Goal: Task Accomplishment & Management: Manage account settings

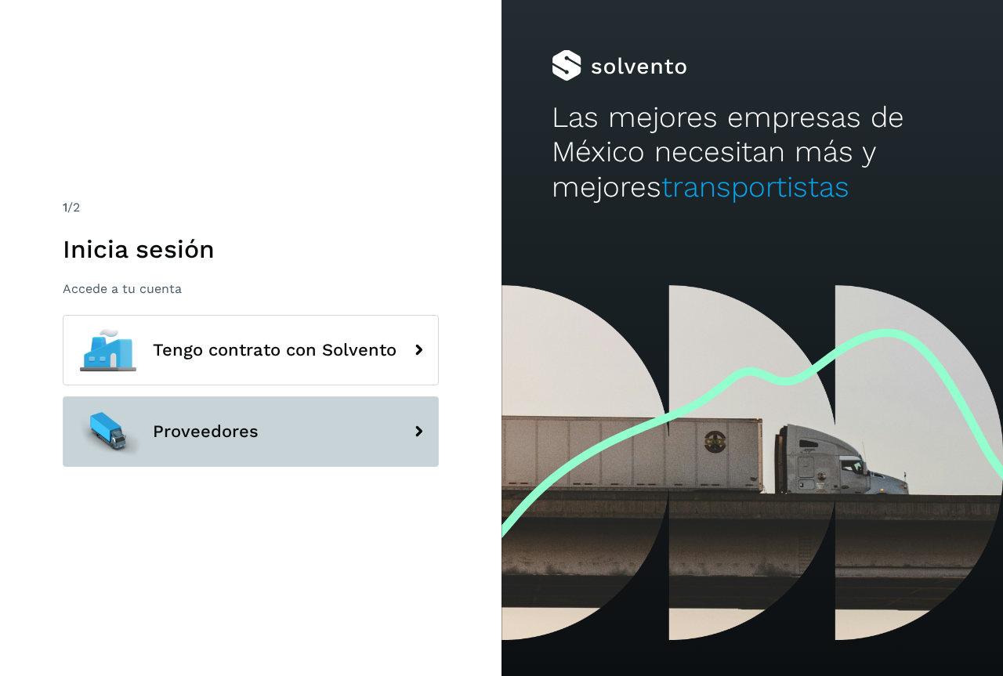
click at [220, 432] on span "Proveedores" at bounding box center [206, 431] width 106 height 19
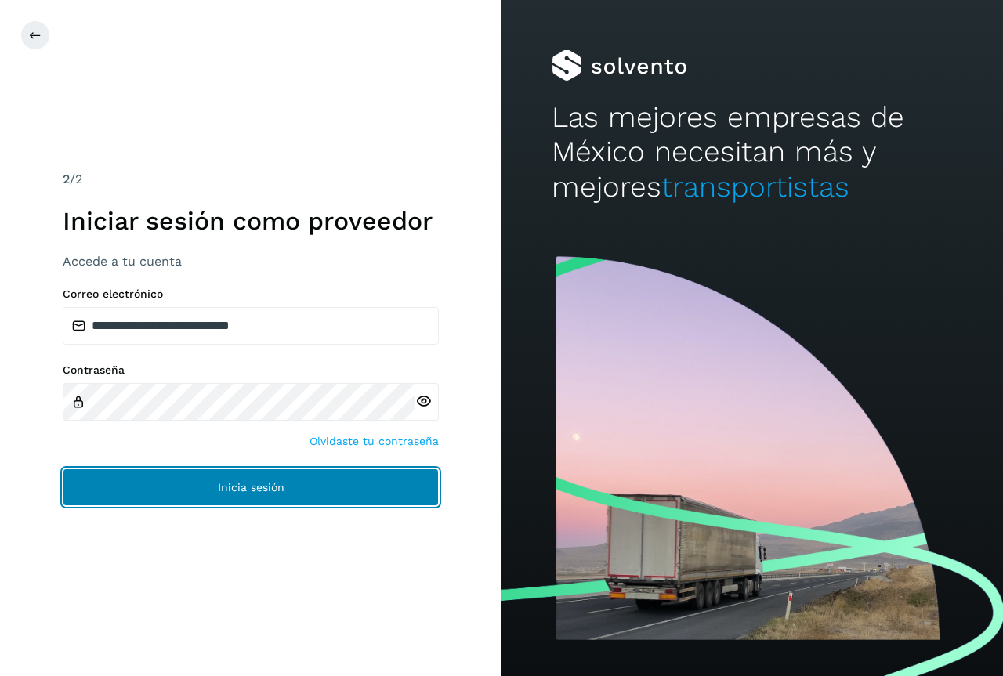
click at [237, 482] on span "Inicia sesión" at bounding box center [251, 487] width 67 height 11
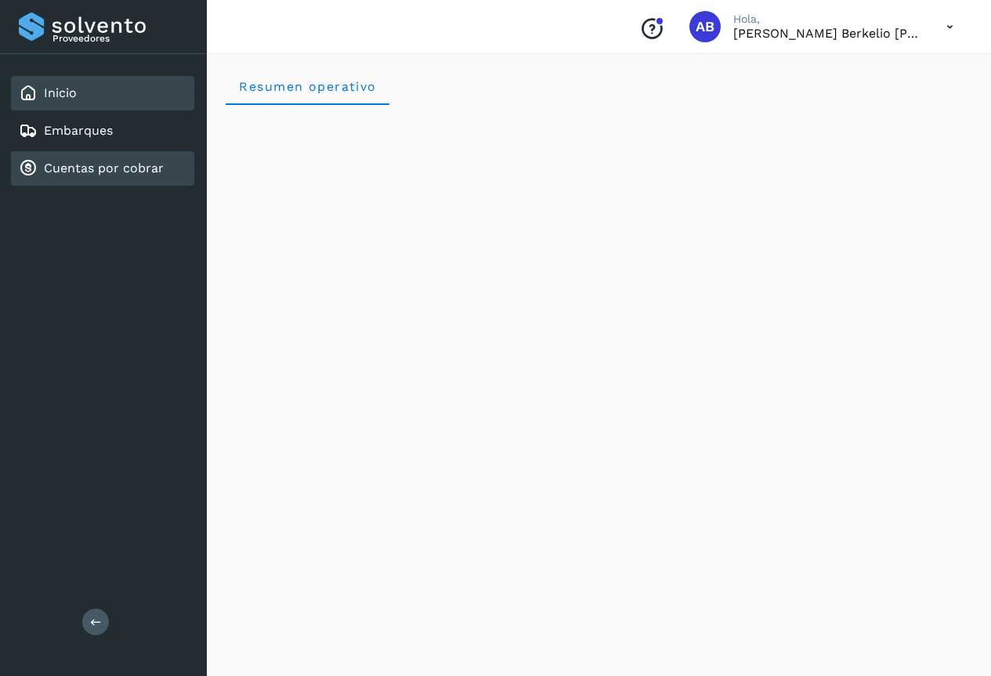
click at [87, 169] on link "Cuentas por cobrar" at bounding box center [104, 168] width 120 height 15
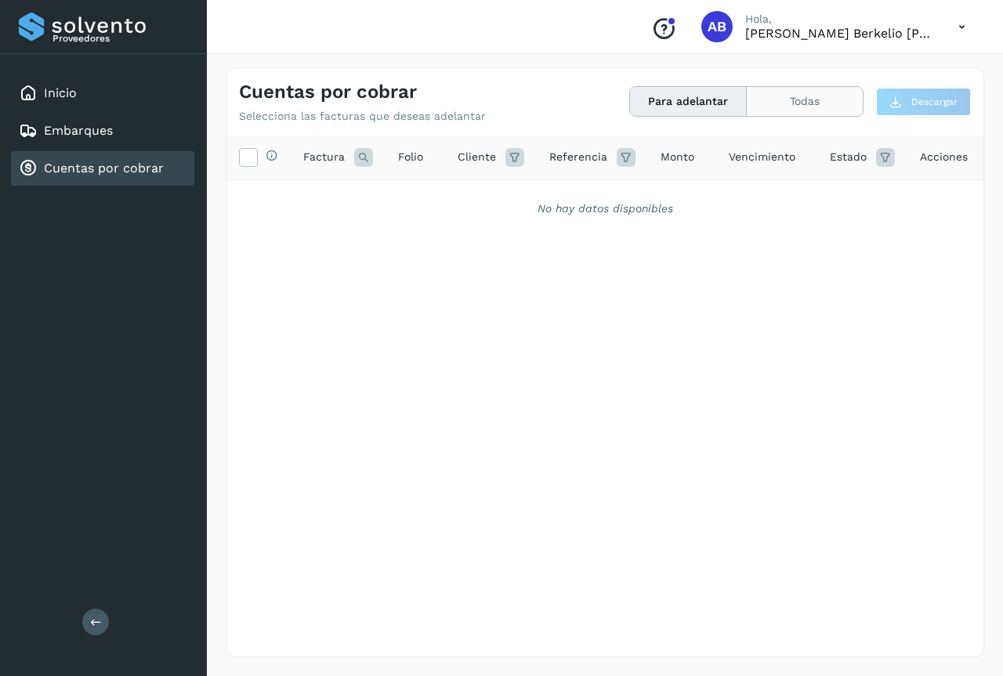
click at [802, 100] on button "Todas" at bounding box center [804, 101] width 116 height 29
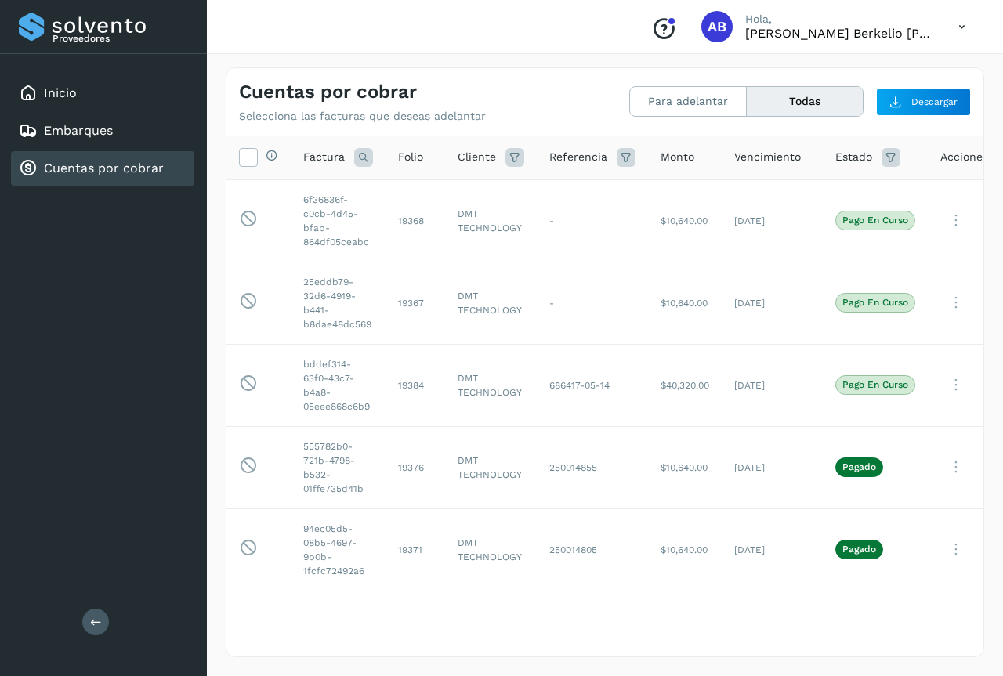
click at [965, 25] on icon at bounding box center [961, 27] width 32 height 32
